Goal: Communication & Community: Ask a question

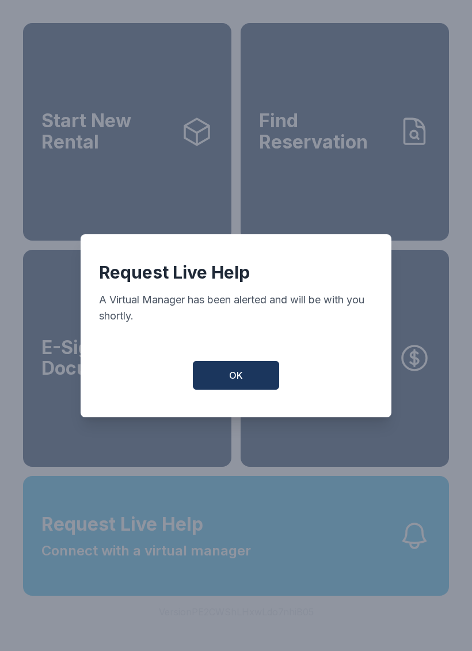
click at [237, 377] on span "OK" at bounding box center [236, 375] width 14 height 14
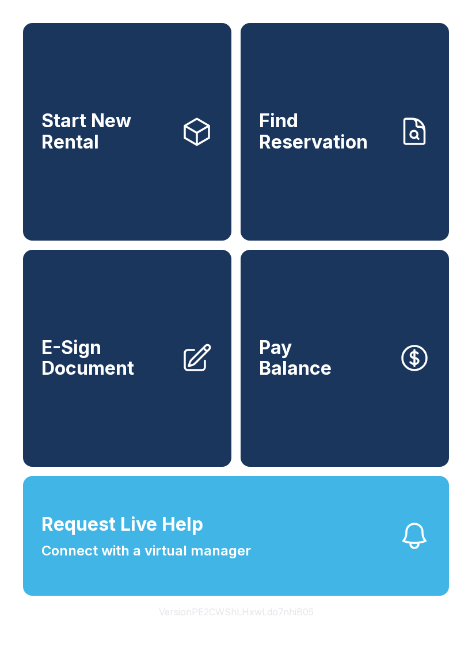
click at [333, 569] on button "Request Live Help Connect with a virtual manager" at bounding box center [236, 536] width 426 height 120
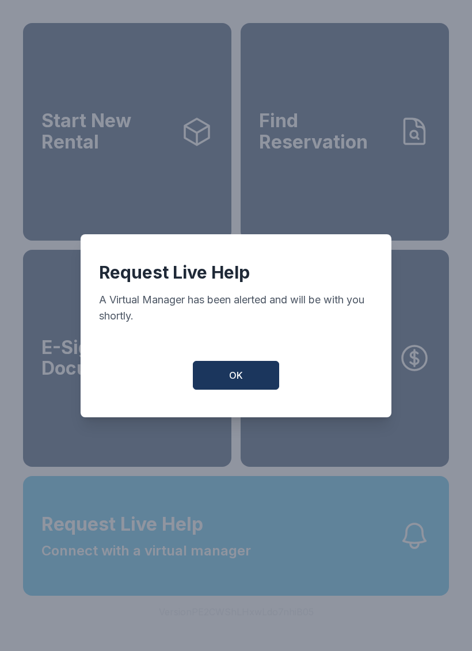
click at [247, 382] on button "OK" at bounding box center [236, 375] width 86 height 29
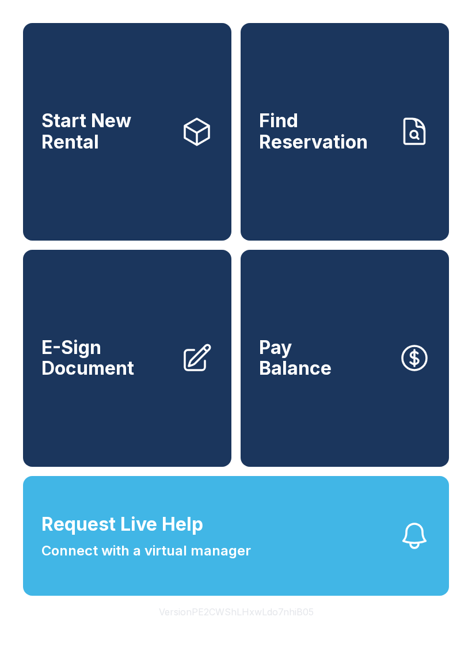
click at [347, 565] on button "Request Live Help Connect with a virtual manager" at bounding box center [236, 536] width 426 height 120
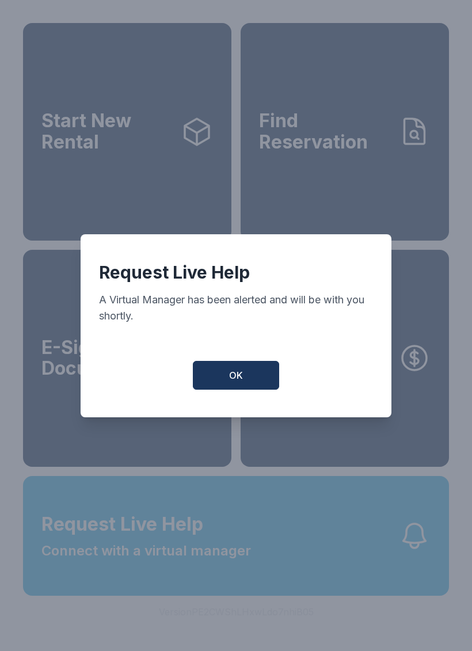
click at [256, 380] on button "OK" at bounding box center [236, 375] width 86 height 29
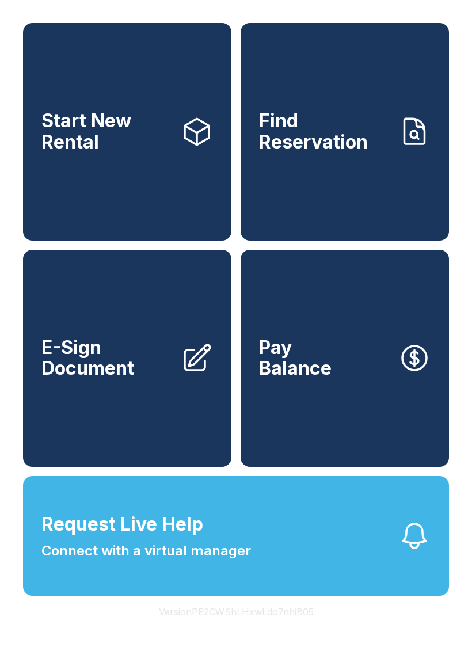
click at [342, 582] on button "Request Live Help Connect with a virtual manager" at bounding box center [236, 536] width 426 height 120
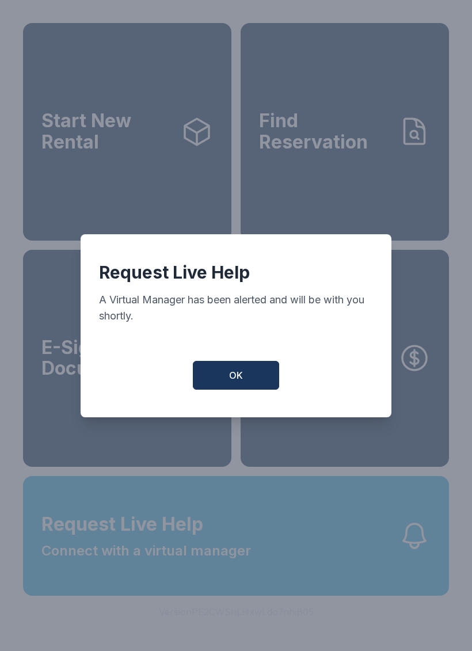
click at [253, 384] on button "OK" at bounding box center [236, 375] width 86 height 29
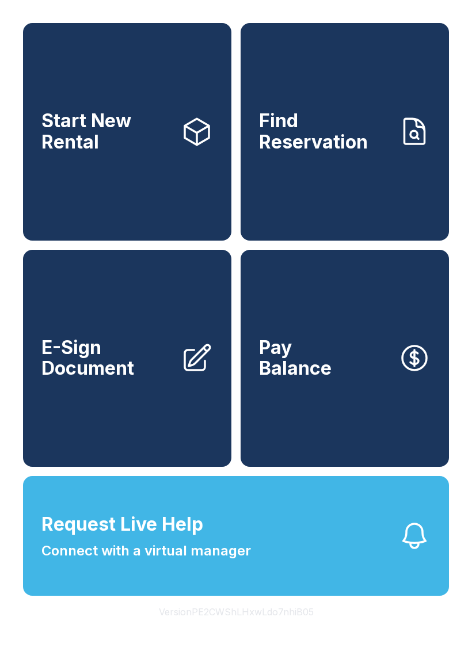
click at [303, 555] on button "Request Live Help Connect with a virtual manager" at bounding box center [236, 536] width 426 height 120
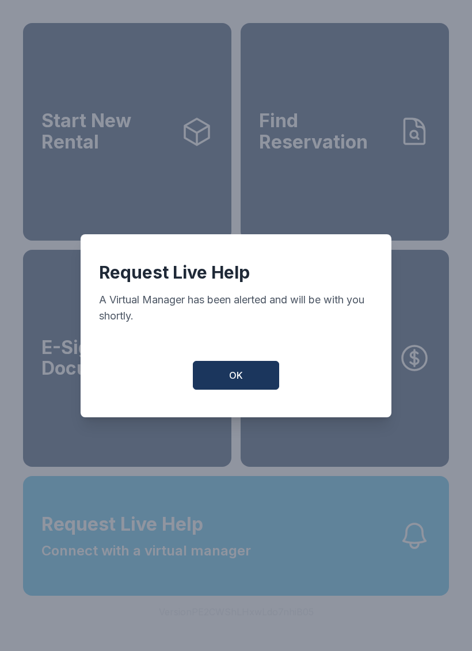
click at [252, 381] on button "OK" at bounding box center [236, 375] width 86 height 29
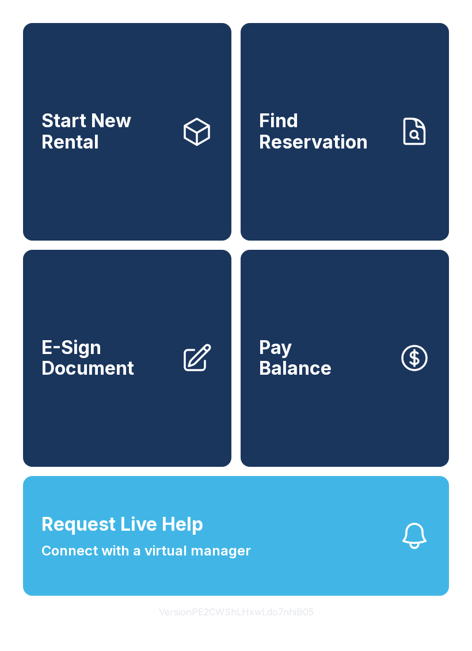
click at [295, 554] on button "Request Live Help Connect with a virtual manager" at bounding box center [236, 536] width 426 height 120
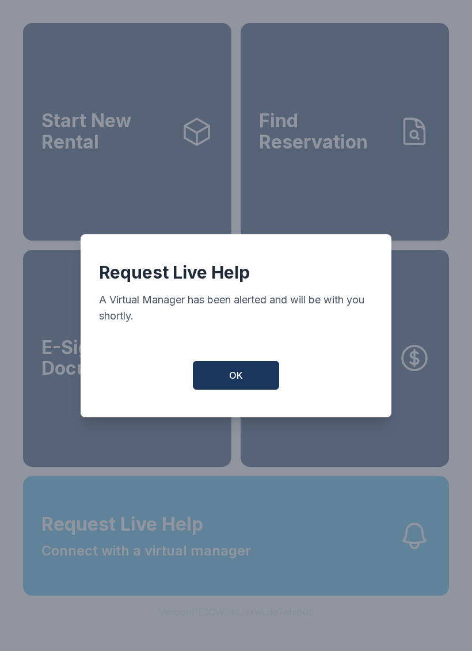
click at [256, 379] on button "OK" at bounding box center [236, 375] width 86 height 29
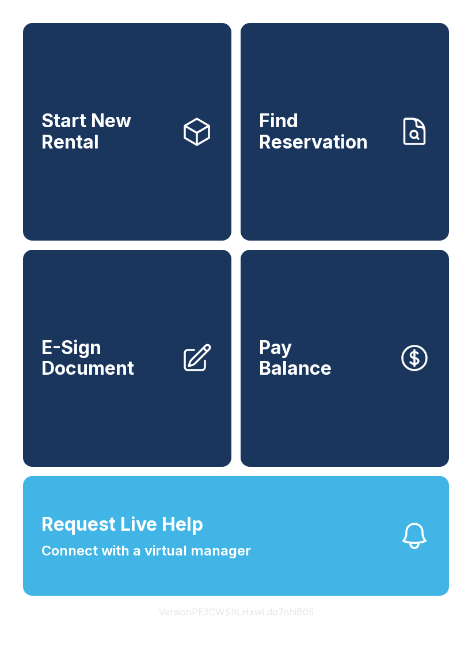
click at [273, 566] on button "Request Live Help Connect with a virtual manager" at bounding box center [236, 536] width 426 height 120
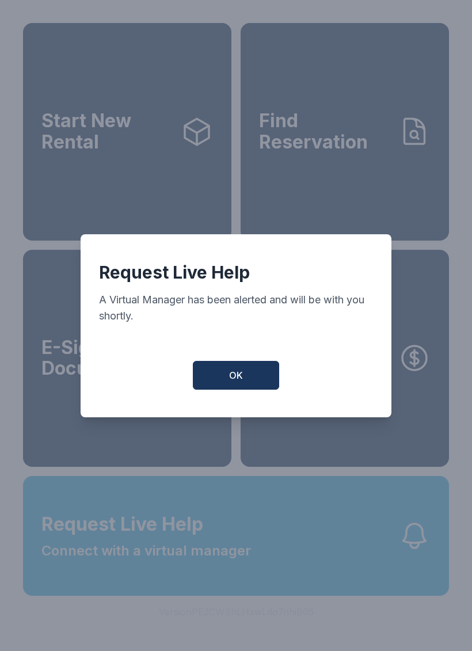
click at [262, 368] on button "OK" at bounding box center [236, 375] width 86 height 29
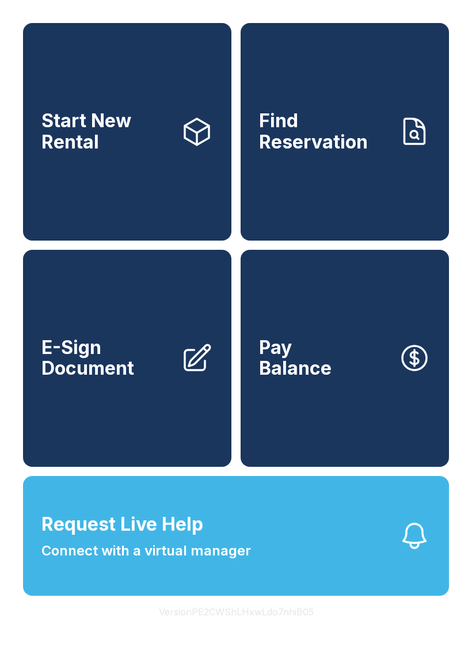
click at [257, 595] on button "Request Live Help Connect with a virtual manager" at bounding box center [236, 536] width 426 height 120
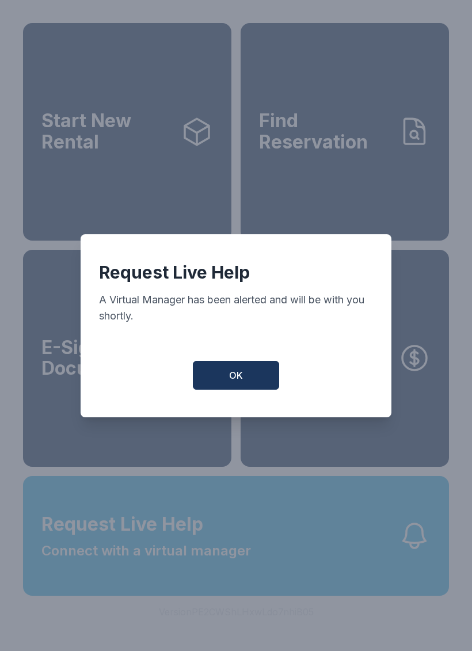
click at [247, 378] on button "OK" at bounding box center [236, 375] width 86 height 29
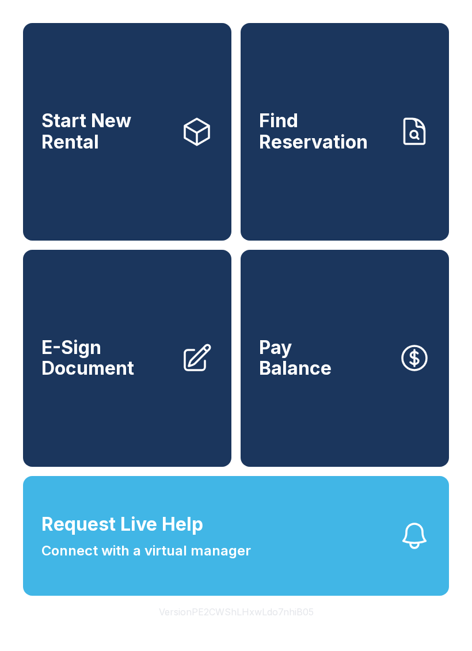
click at [319, 578] on button "Request Live Help Connect with a virtual manager" at bounding box center [236, 536] width 426 height 120
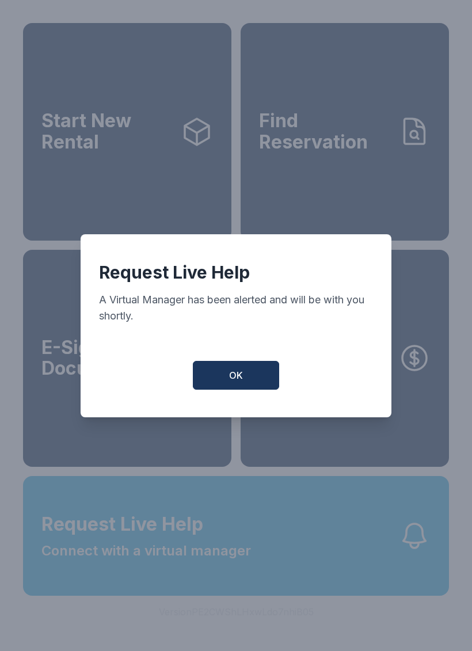
click at [246, 375] on button "OK" at bounding box center [236, 375] width 86 height 29
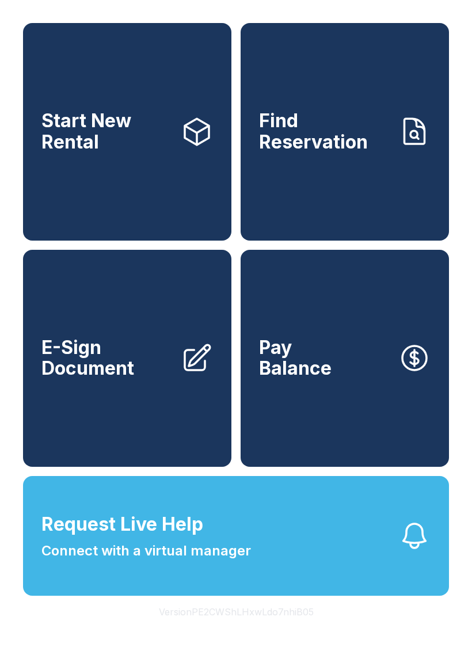
click at [294, 569] on button "Request Live Help Connect with a virtual manager" at bounding box center [236, 536] width 426 height 120
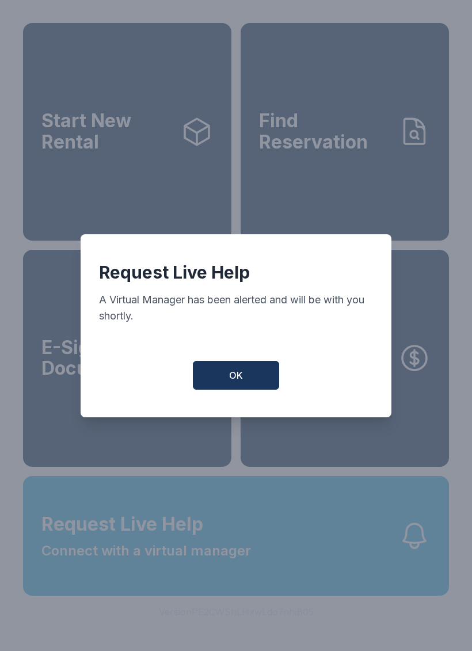
click at [227, 378] on button "OK" at bounding box center [236, 375] width 86 height 29
